Goal: Information Seeking & Learning: Compare options

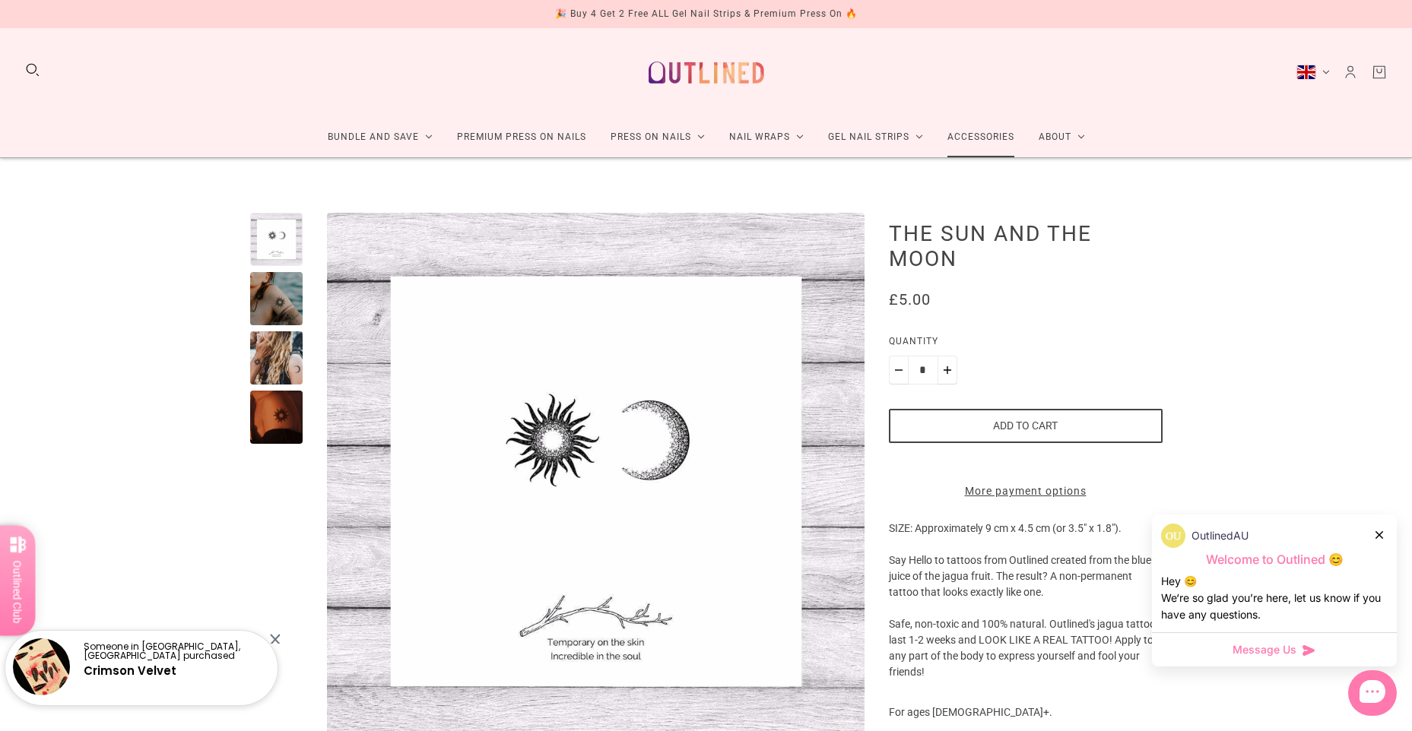
click at [985, 138] on link "Accessories" at bounding box center [980, 137] width 91 height 40
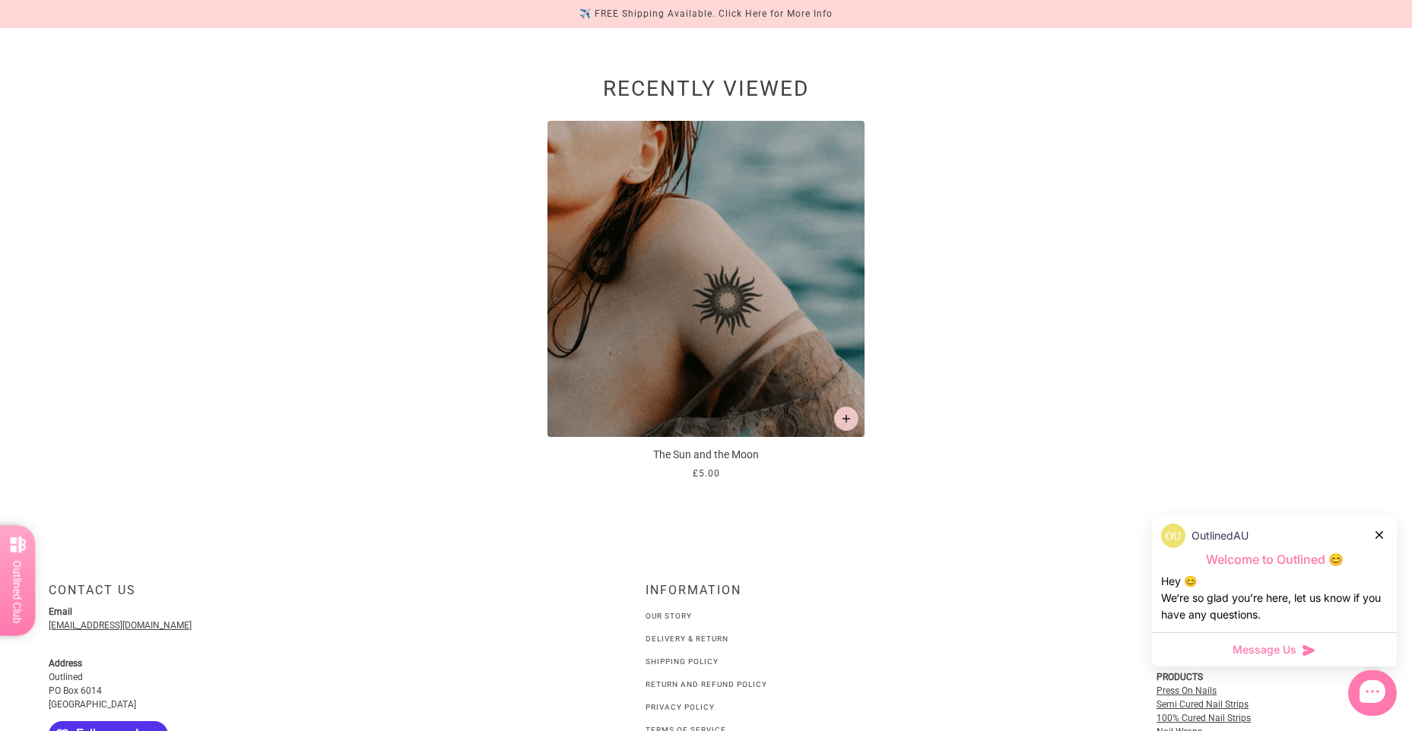
scroll to position [1520, 0]
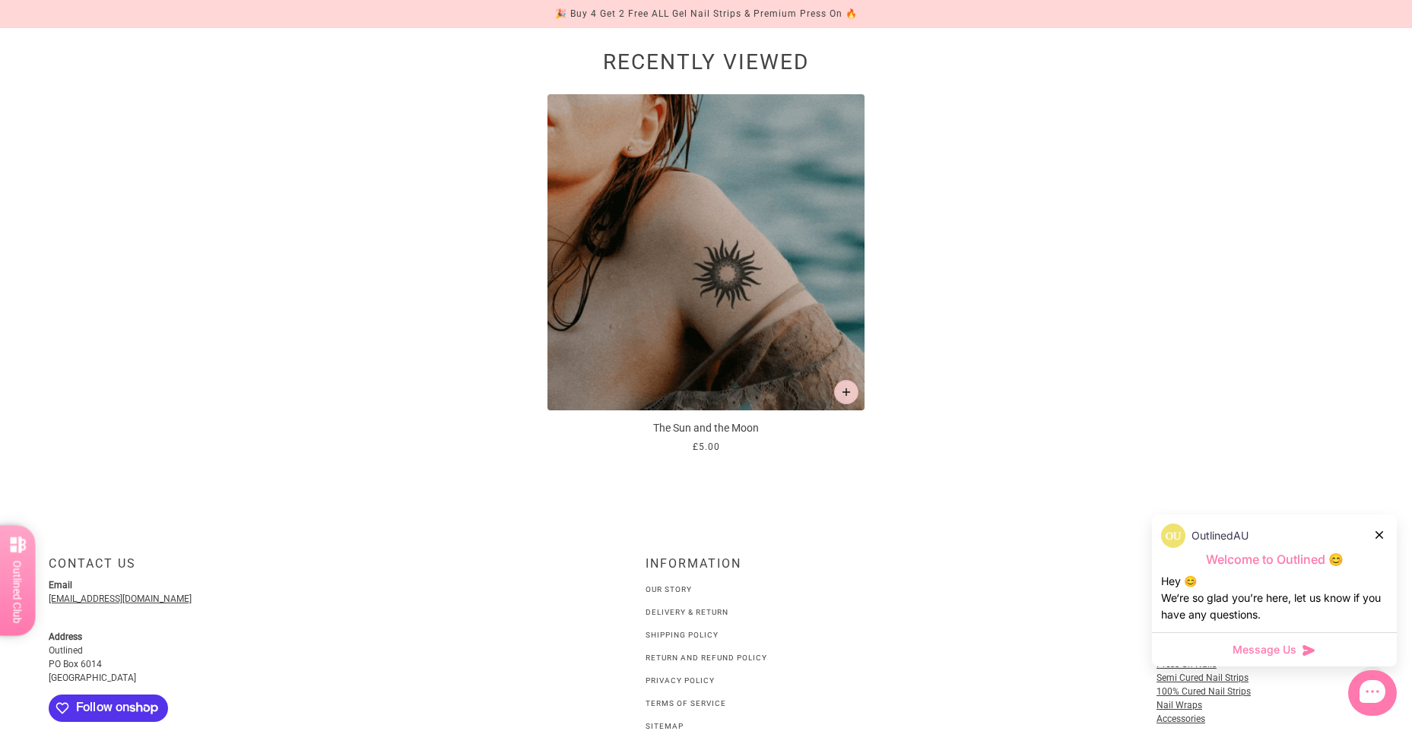
click at [677, 431] on p "The Sun and the Moon" at bounding box center [705, 428] width 316 height 16
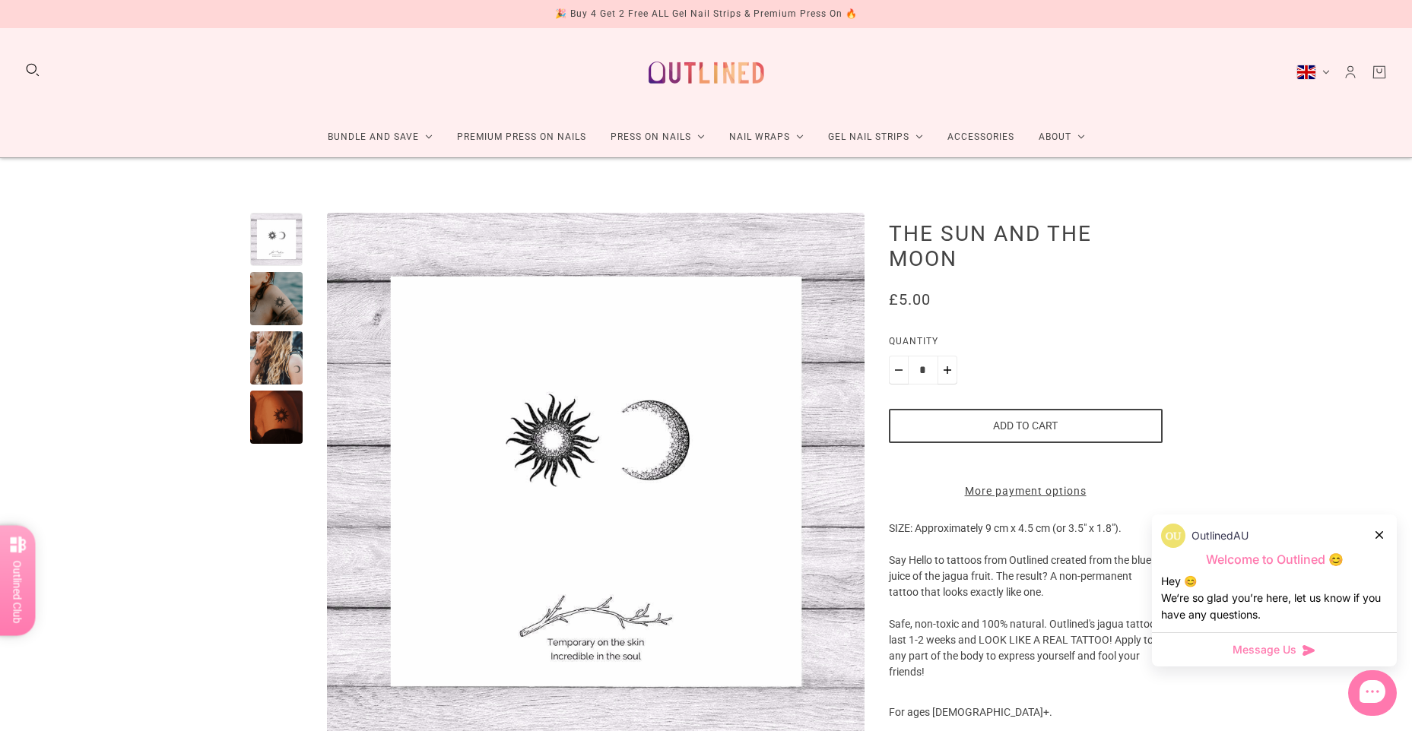
click at [292, 371] on div at bounding box center [276, 357] width 53 height 53
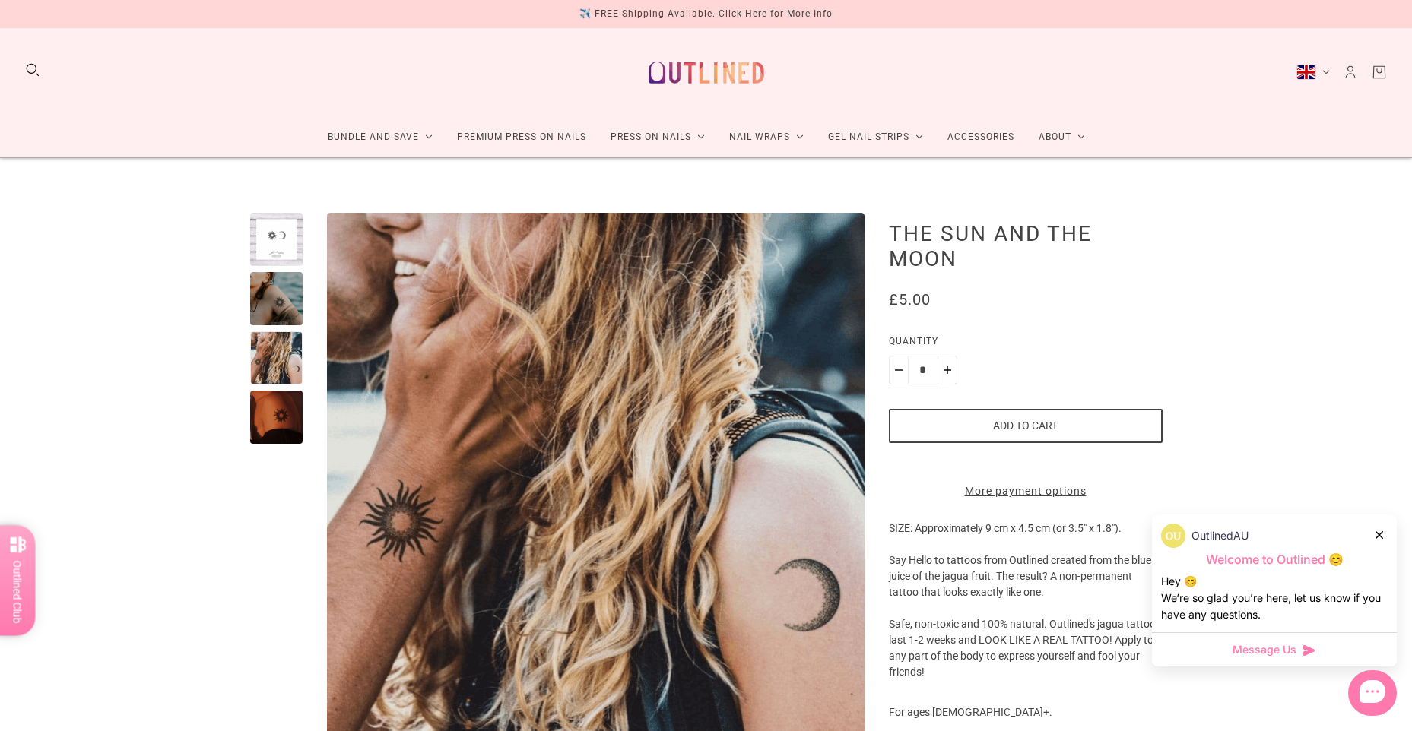
click at [285, 425] on div at bounding box center [276, 417] width 53 height 53
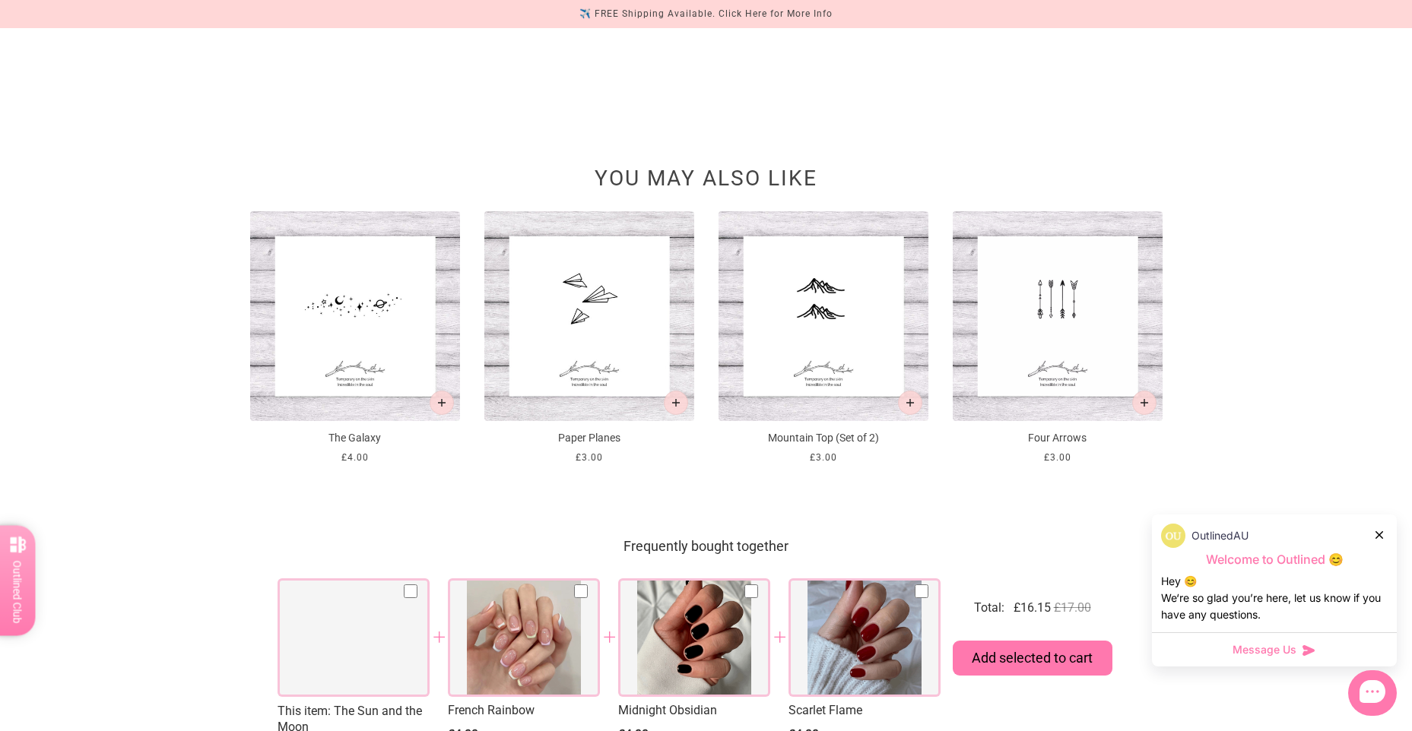
scroll to position [1216, 0]
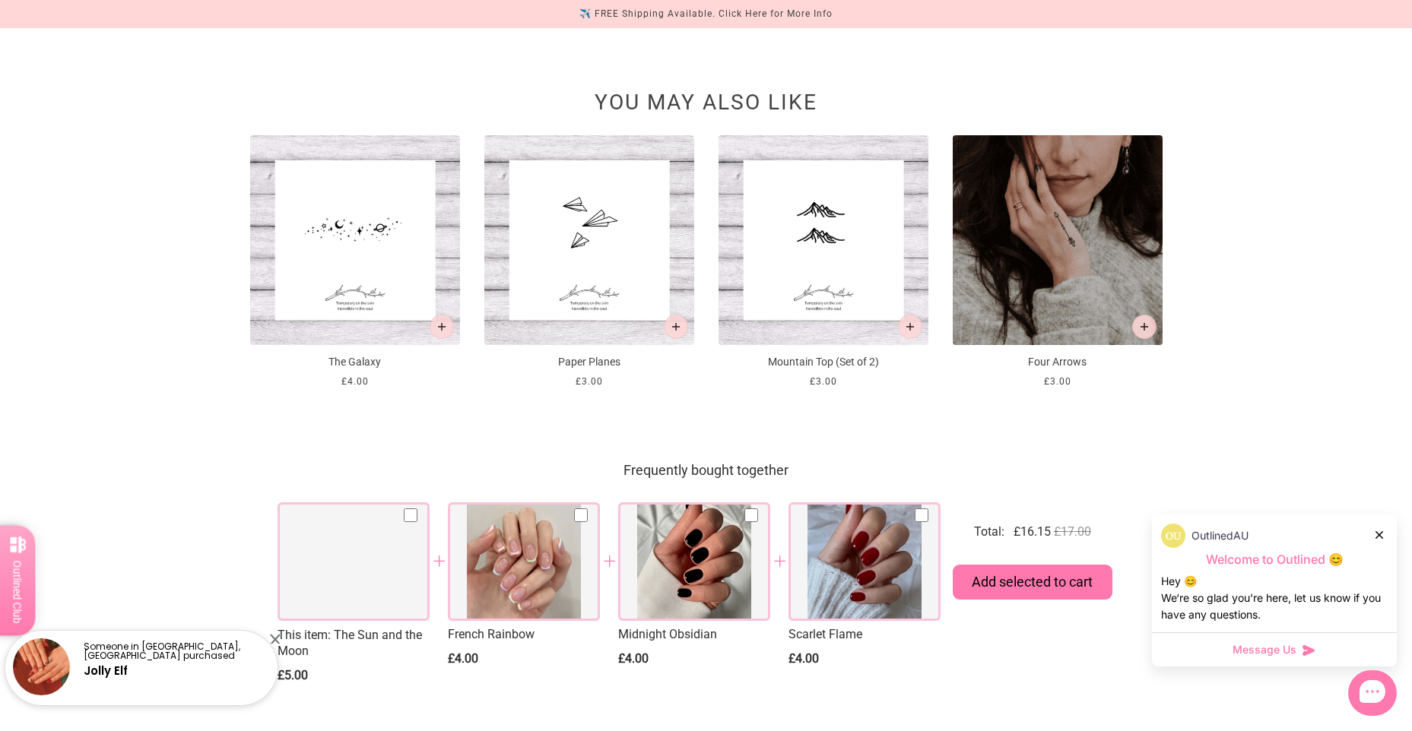
click at [1012, 280] on img at bounding box center [1058, 240] width 210 height 210
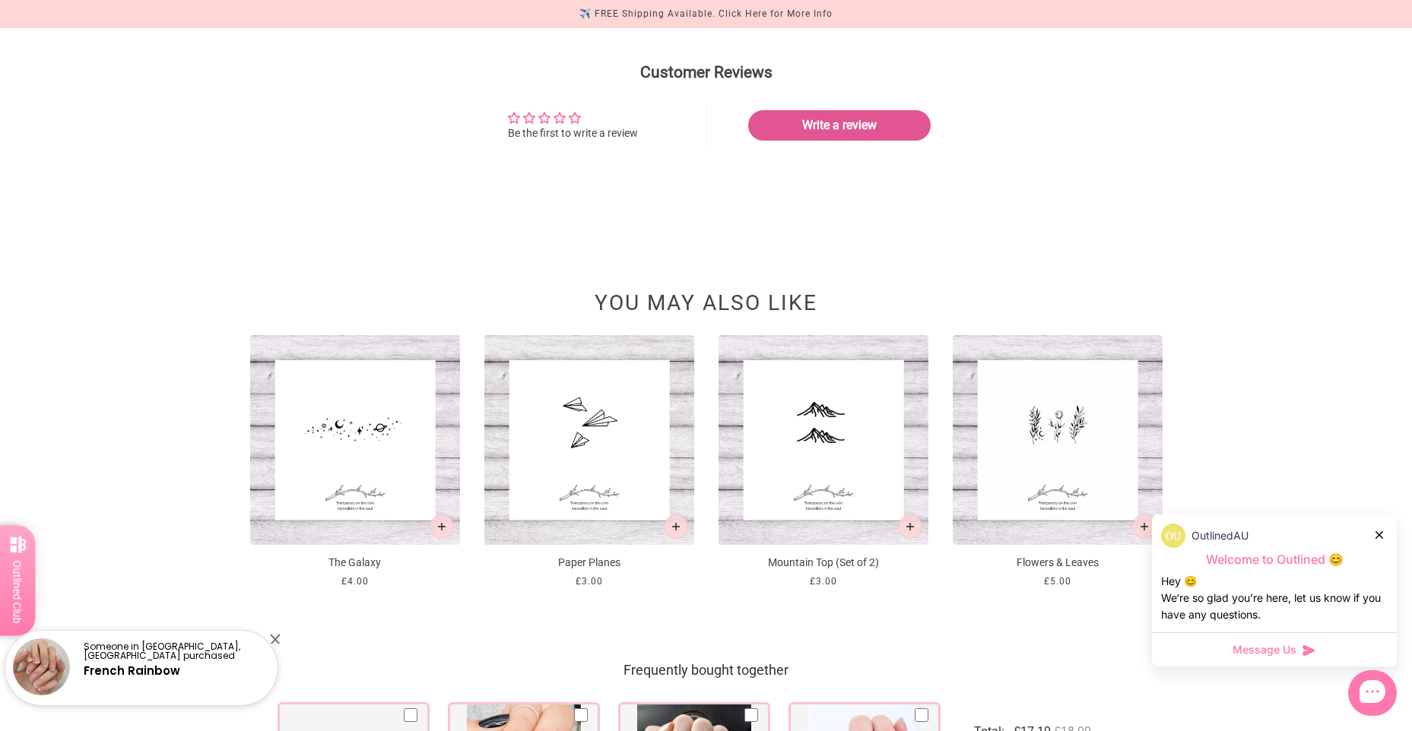
scroll to position [1064, 0]
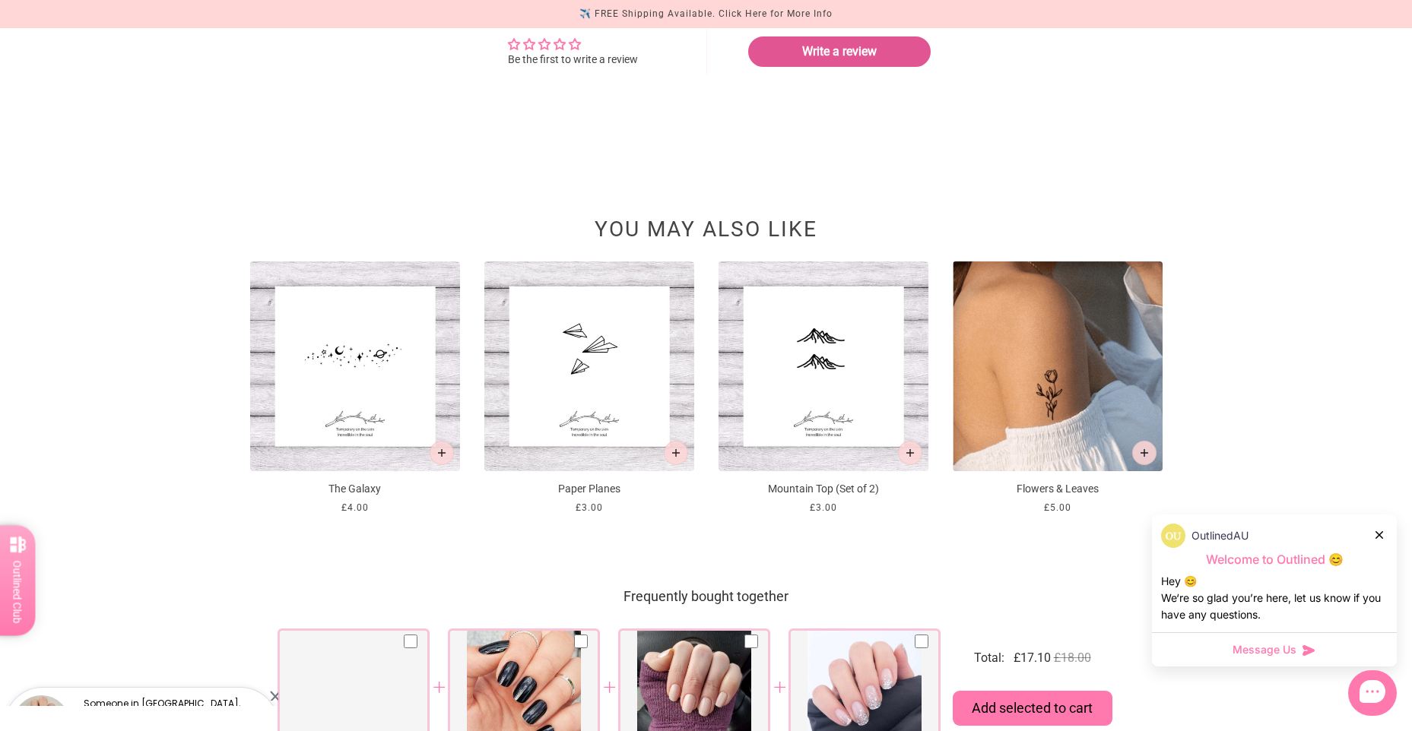
click at [1072, 378] on img at bounding box center [1058, 367] width 210 height 210
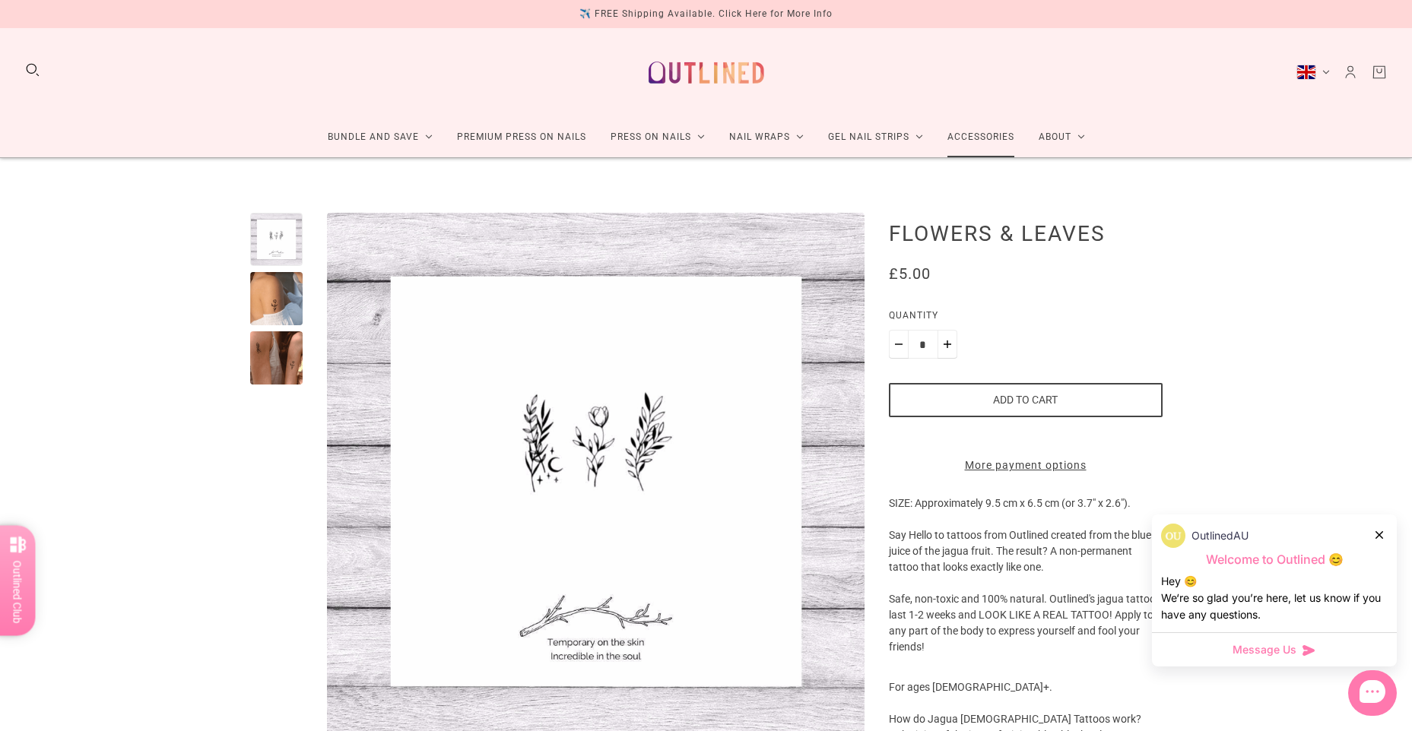
click at [961, 144] on link "Accessories" at bounding box center [980, 137] width 91 height 40
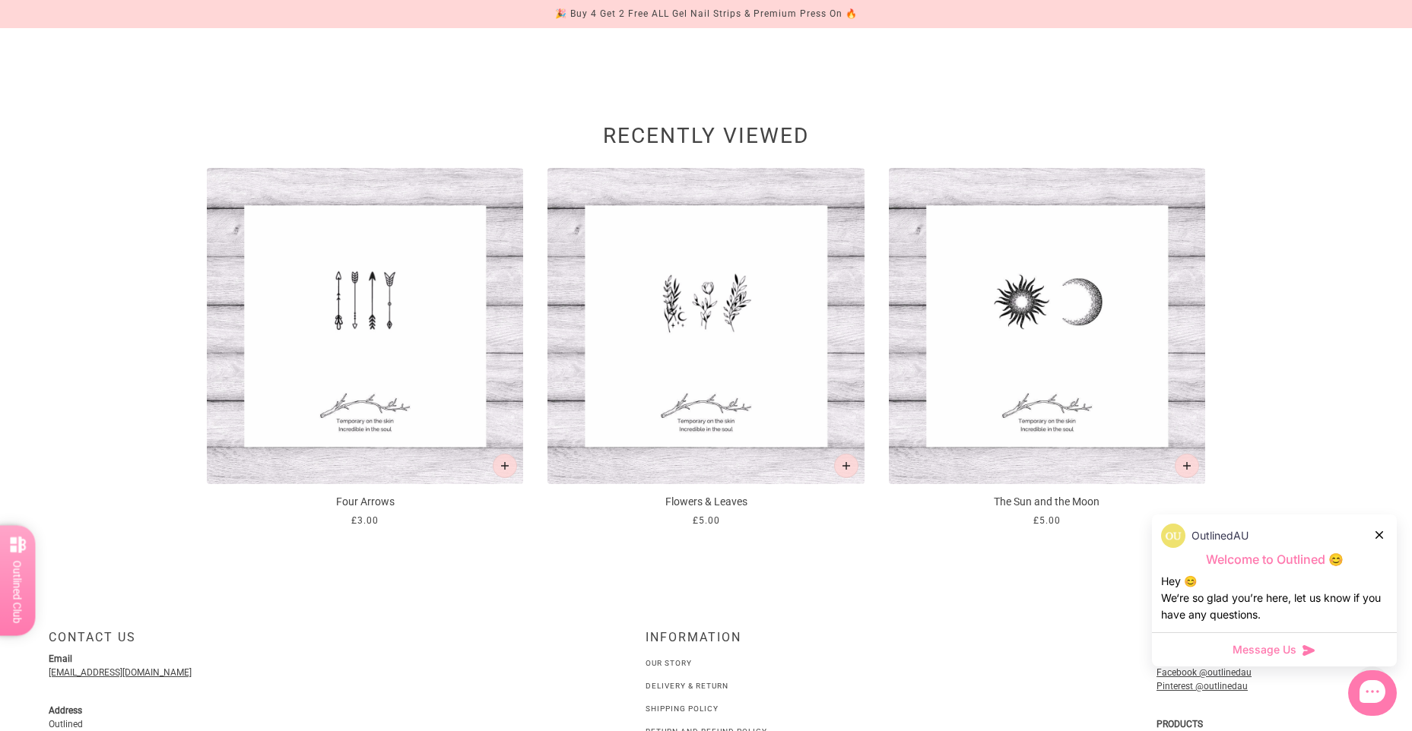
scroll to position [1656, 0]
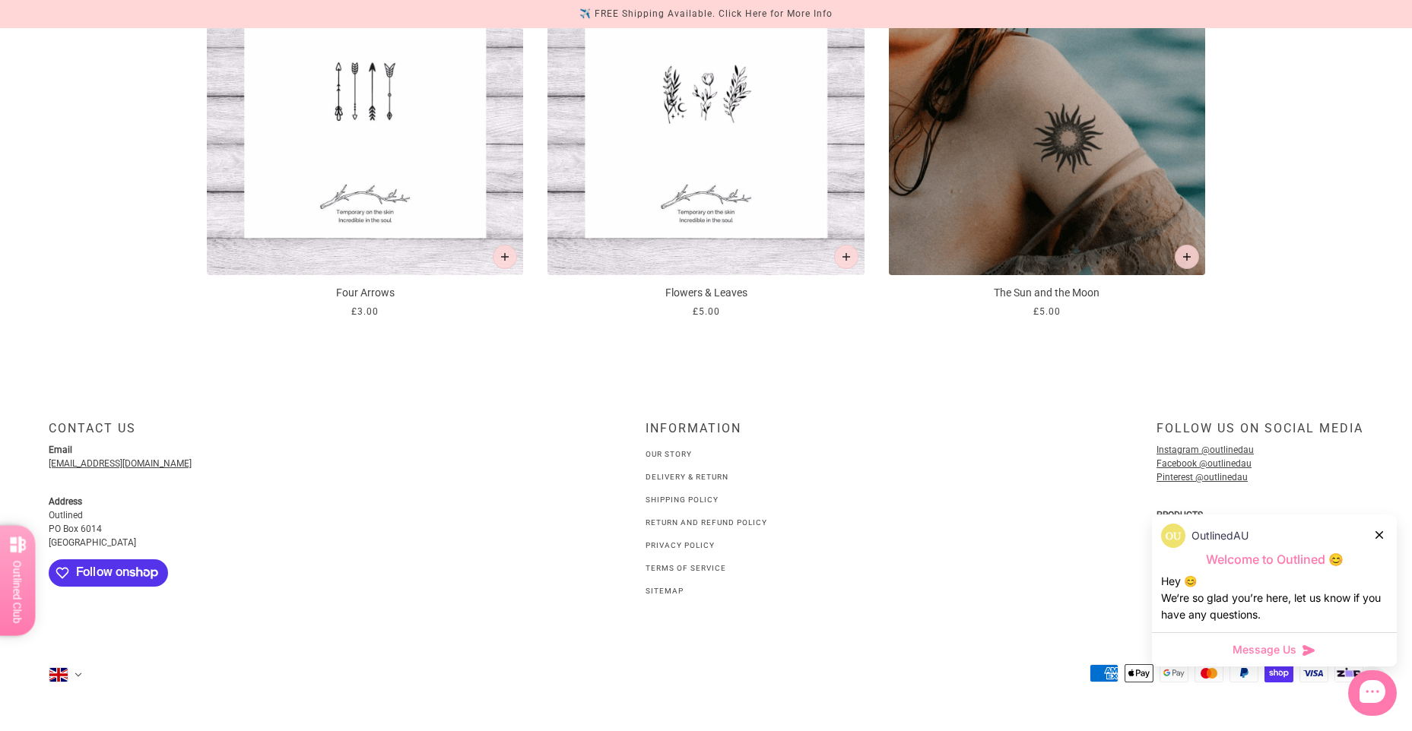
click at [958, 144] on img at bounding box center [1047, 117] width 316 height 316
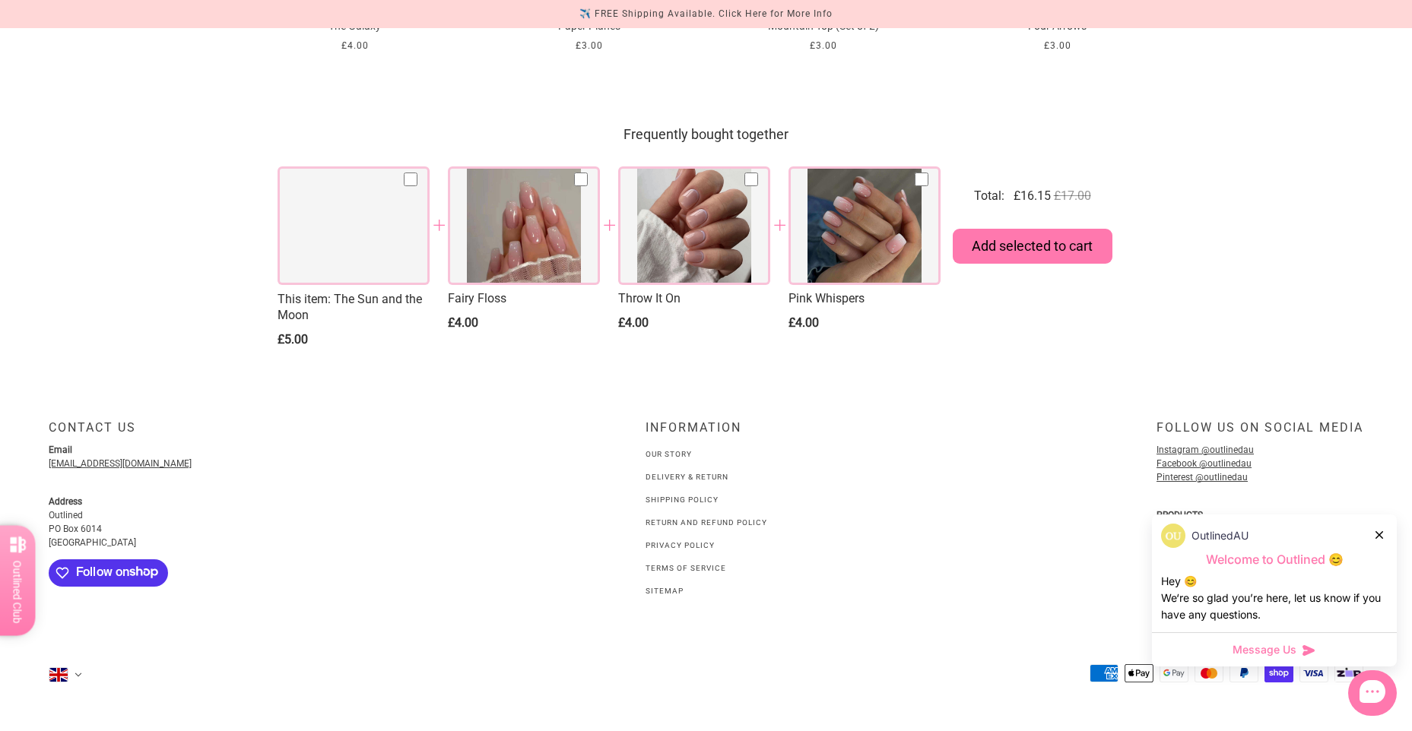
scroll to position [1571, 0]
